Goal: Information Seeking & Learning: Learn about a topic

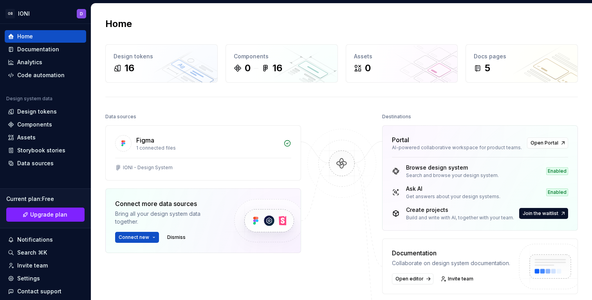
click at [312, 173] on img at bounding box center [342, 171] width 76 height 85
click at [312, 160] on img at bounding box center [342, 171] width 76 height 85
click at [39, 50] on div "Documentation" at bounding box center [38, 49] width 42 height 8
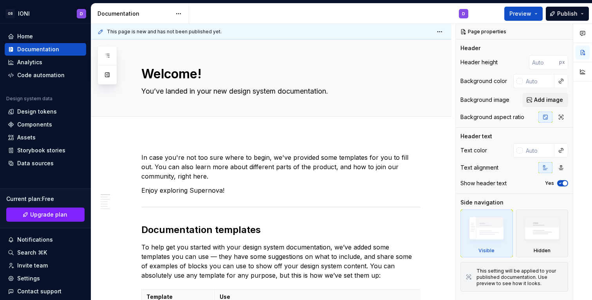
click at [346, 13] on div "D" at bounding box center [331, 14] width 285 height 20
type textarea "*"
click at [31, 61] on div "Analytics" at bounding box center [29, 62] width 25 height 8
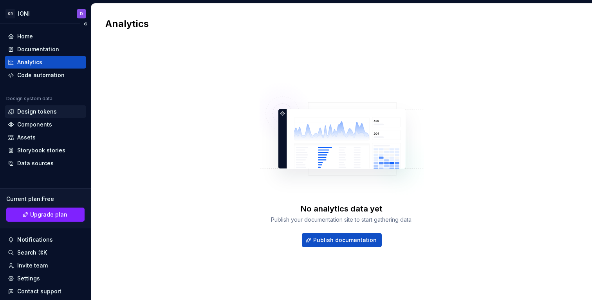
click at [50, 111] on div "Design tokens" at bounding box center [37, 112] width 40 height 8
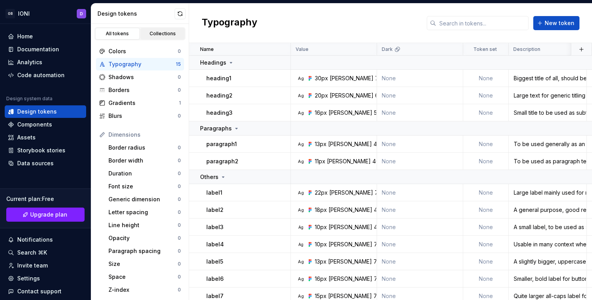
click at [160, 34] on div "Collections" at bounding box center [162, 34] width 39 height 6
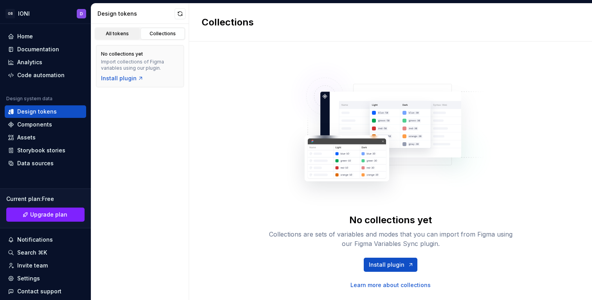
click at [113, 36] on div "All tokens" at bounding box center [117, 34] width 39 height 6
